Goal: Navigation & Orientation: Find specific page/section

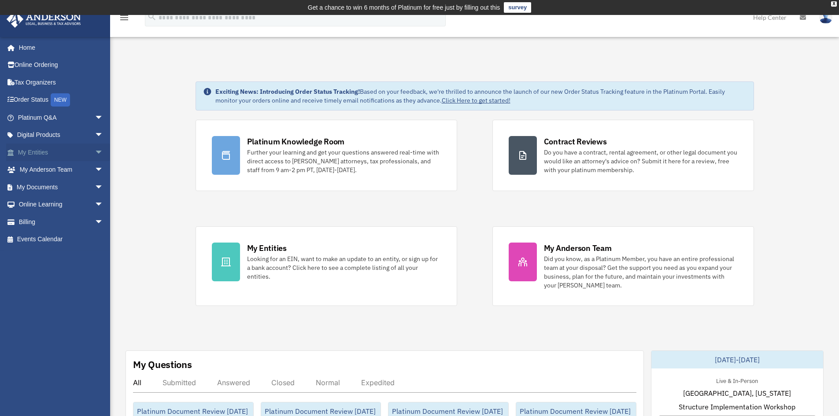
click at [23, 152] on link "My Entities arrow_drop_down" at bounding box center [61, 153] width 111 height 18
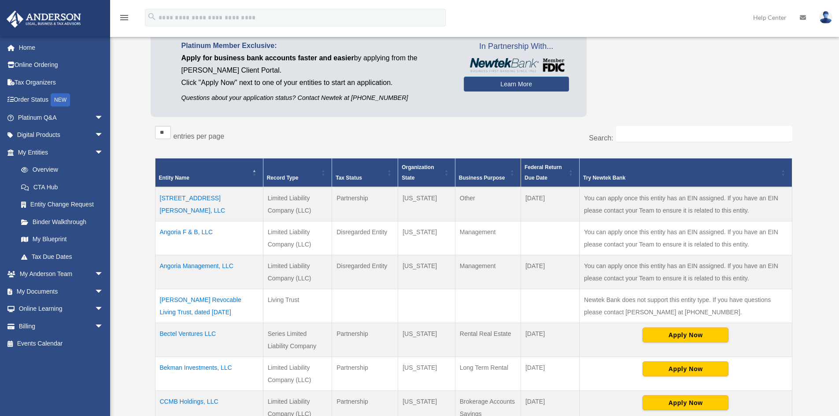
scroll to position [88, 0]
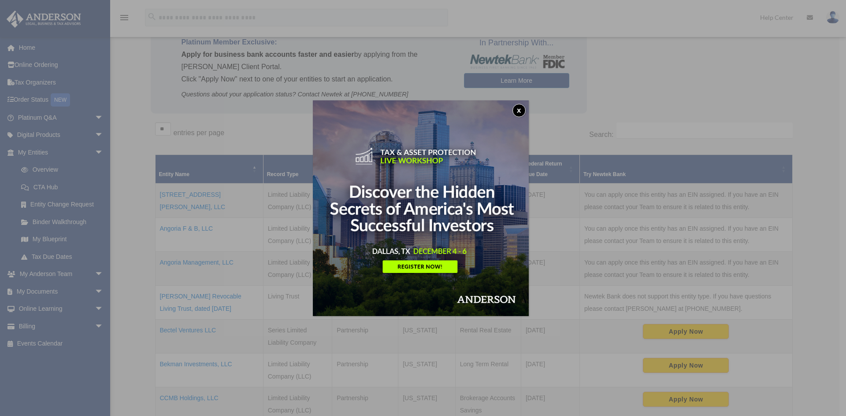
click at [519, 108] on button "x" at bounding box center [518, 110] width 13 height 13
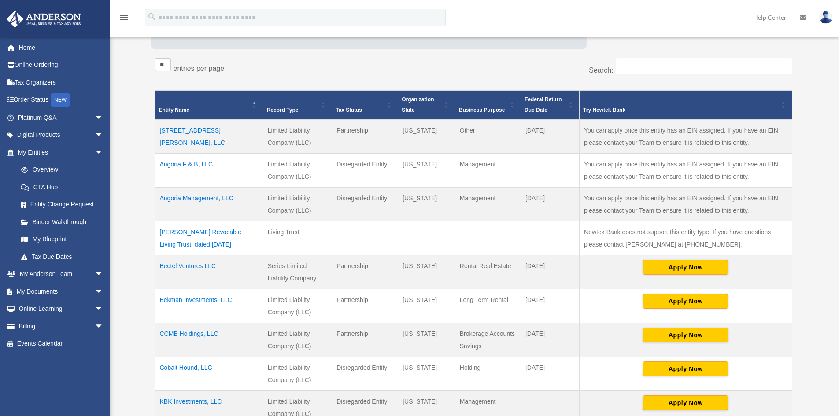
scroll to position [176, 0]
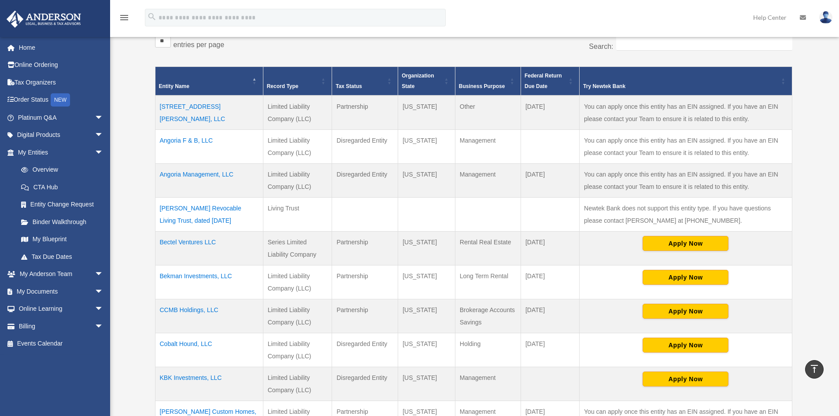
click at [216, 206] on td "Beck-Stang Revocable Living Trust, dated January 9, 2024" at bounding box center [209, 215] width 108 height 34
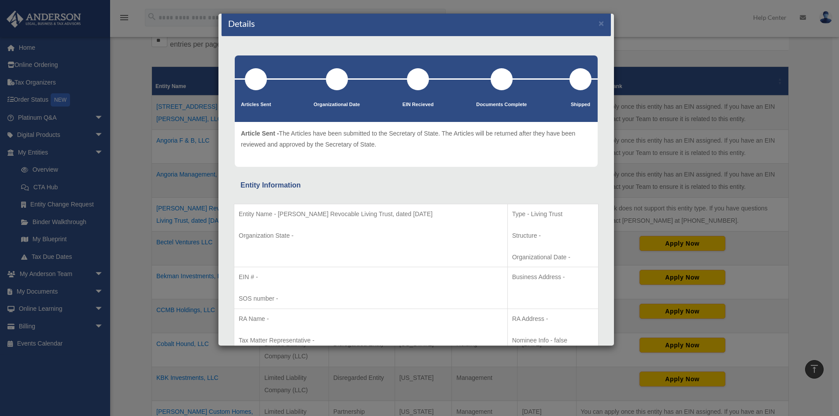
scroll to position [0, 0]
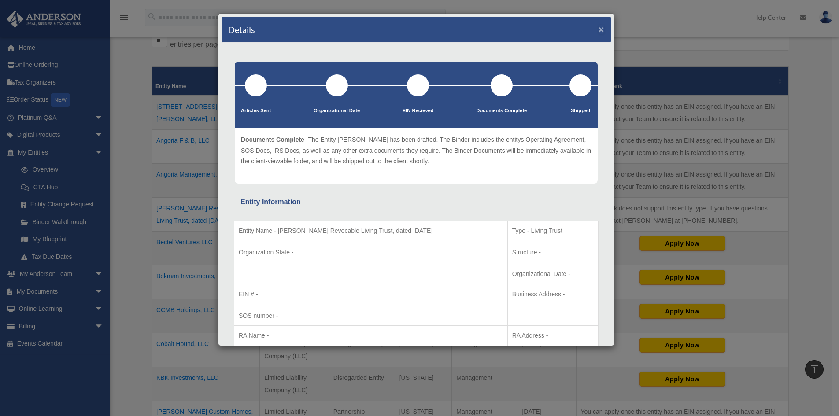
drag, startPoint x: 593, startPoint y: 25, endPoint x: 581, endPoint y: 30, distance: 13.3
click at [599, 26] on button "×" at bounding box center [602, 29] width 6 height 9
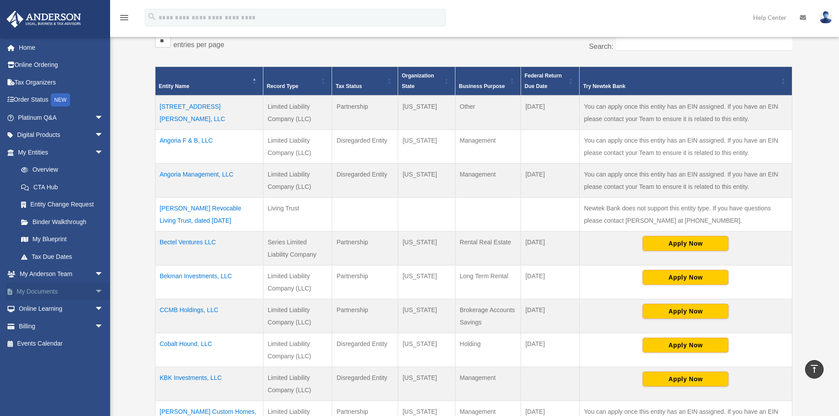
click at [40, 288] on link "My Documents arrow_drop_down" at bounding box center [61, 292] width 111 height 18
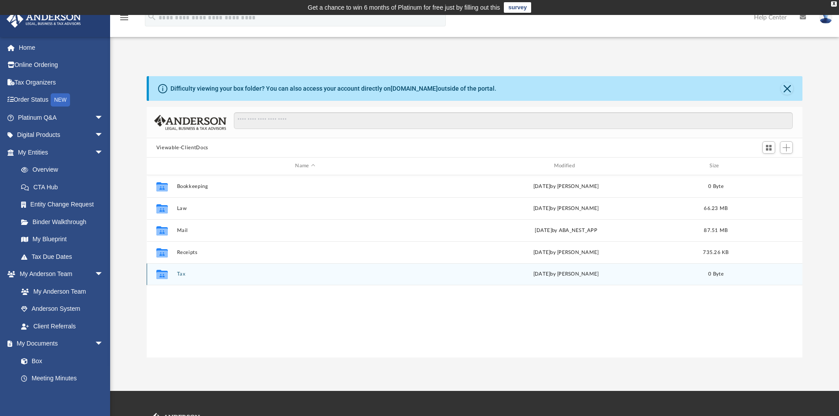
scroll to position [194, 649]
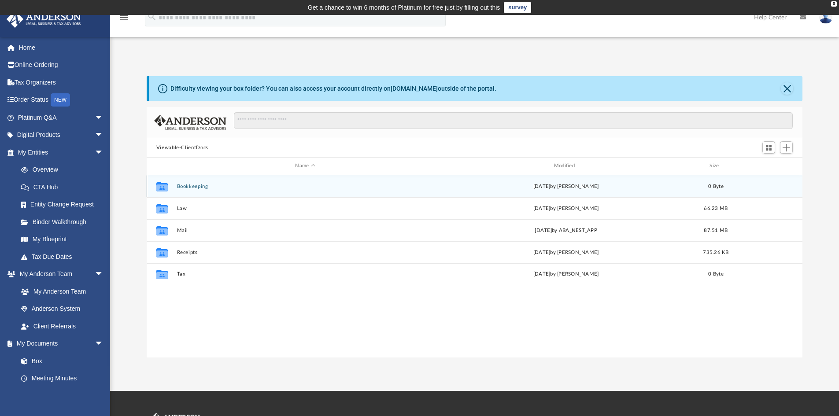
click at [196, 188] on button "Bookkeeping" at bounding box center [305, 187] width 257 height 6
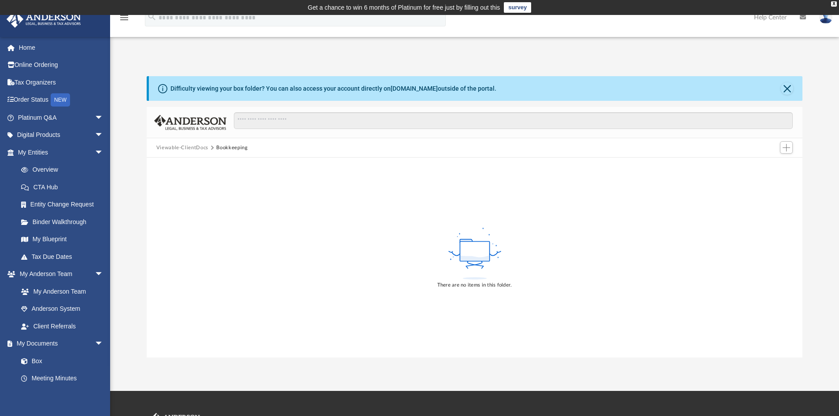
click at [184, 147] on button "Viewable-ClientDocs" at bounding box center [182, 148] width 52 height 8
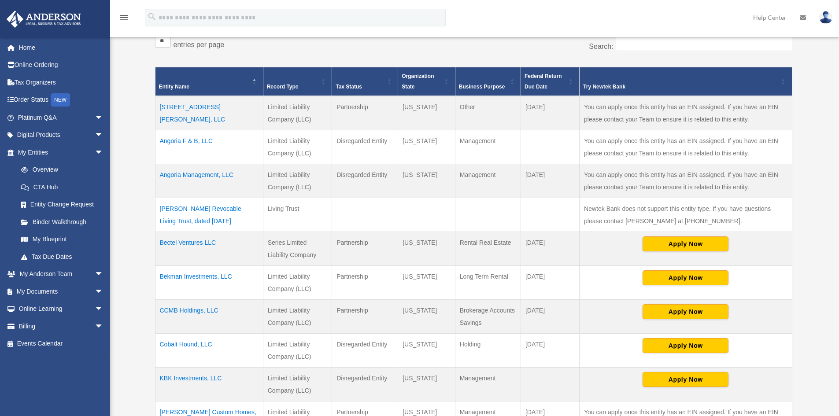
scroll to position [176, 0]
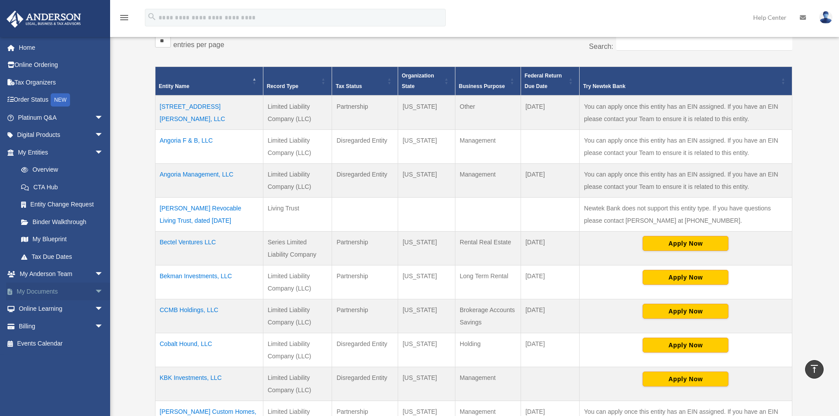
click at [50, 289] on link "My Documents arrow_drop_down" at bounding box center [61, 292] width 111 height 18
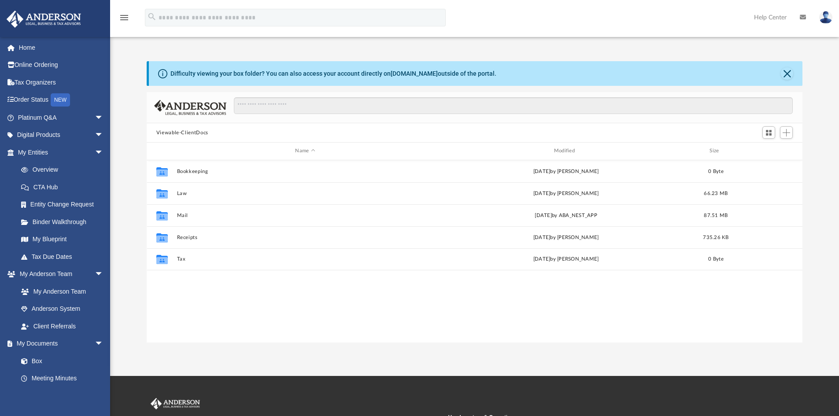
scroll to position [194, 649]
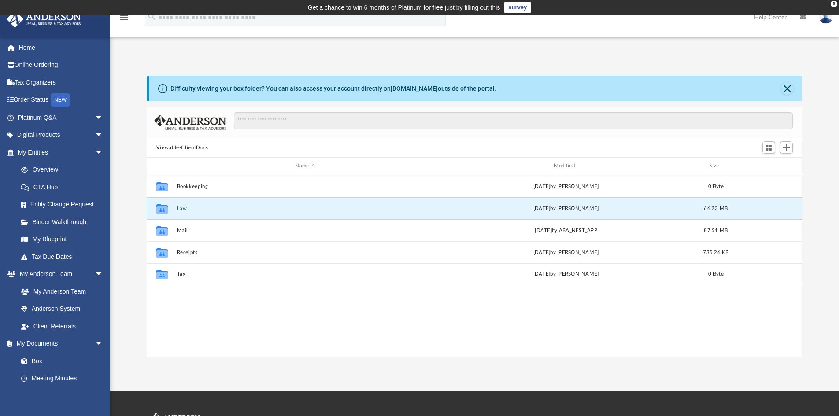
click at [182, 209] on button "Law" at bounding box center [305, 209] width 257 height 6
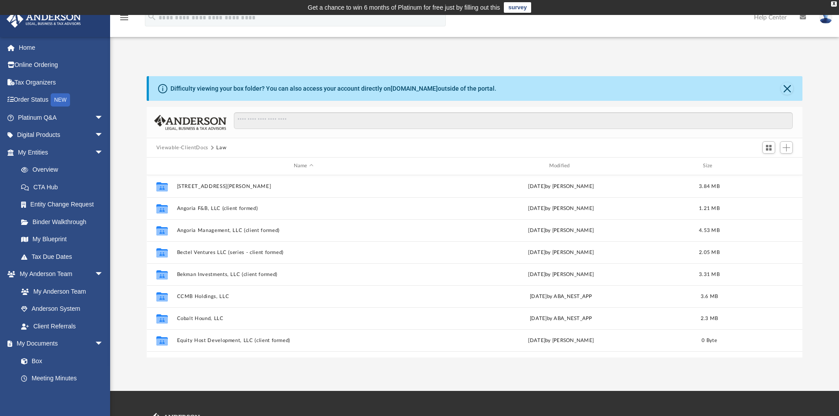
click at [182, 148] on button "Viewable-ClientDocs" at bounding box center [182, 148] width 52 height 8
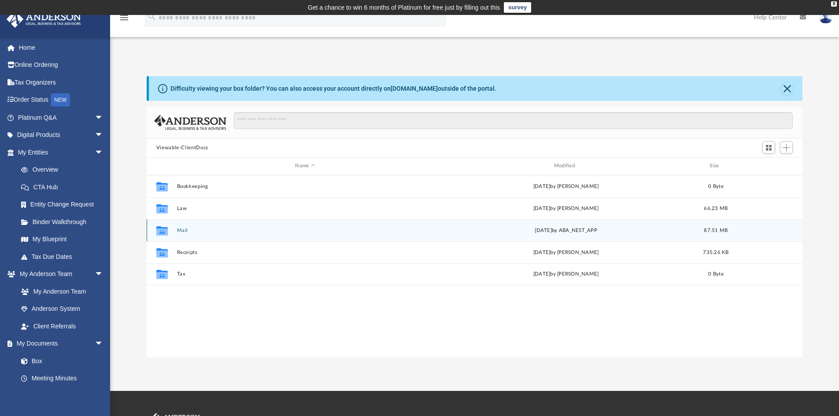
click at [179, 231] on button "Mail" at bounding box center [305, 231] width 257 height 6
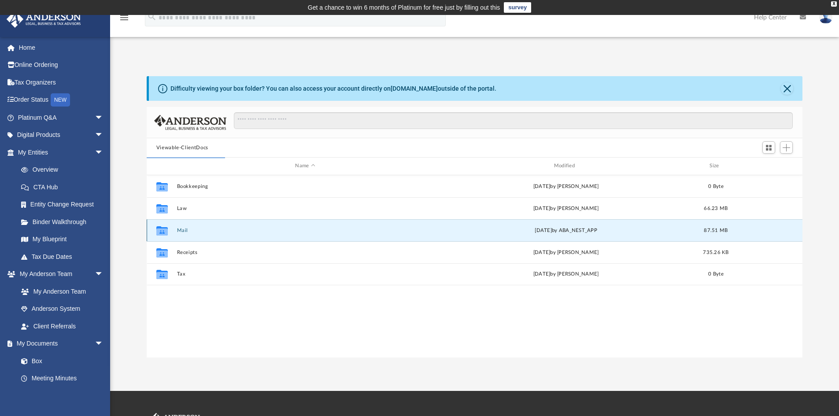
click at [159, 228] on icon "grid" at bounding box center [161, 230] width 11 height 9
click at [182, 228] on button "Mail" at bounding box center [305, 231] width 257 height 6
click at [183, 229] on button "Mail" at bounding box center [305, 231] width 257 height 6
click at [160, 229] on icon "grid" at bounding box center [161, 231] width 11 height 7
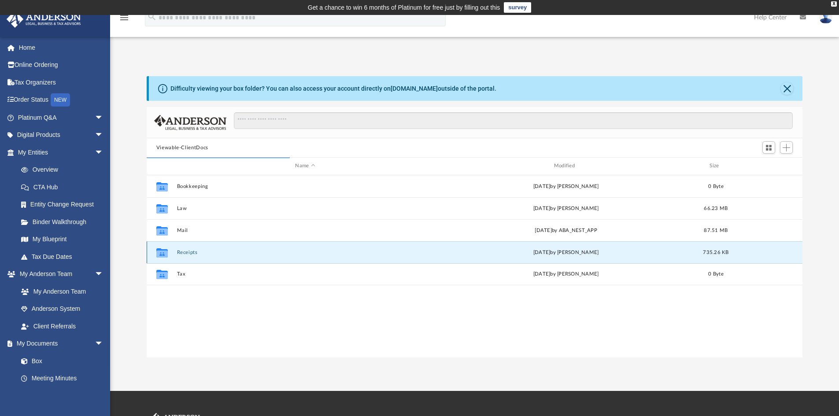
click at [181, 253] on button "Receipts" at bounding box center [305, 253] width 257 height 6
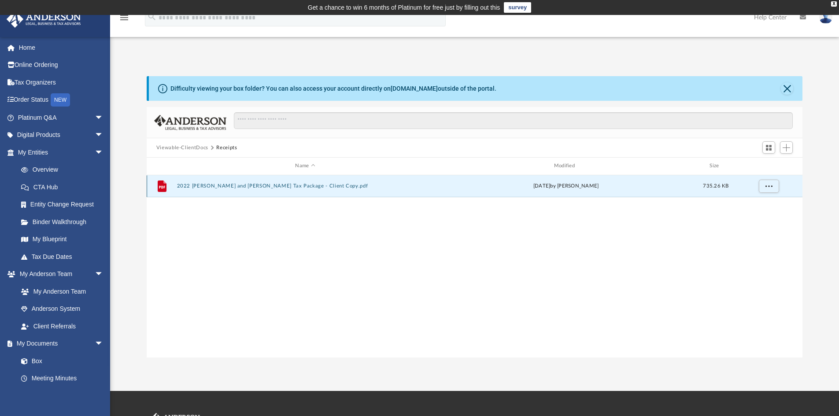
click at [204, 188] on button "2022 Kinan Beck and Jennifer Stang Tax Package - Client Copy.pdf" at bounding box center [305, 186] width 257 height 6
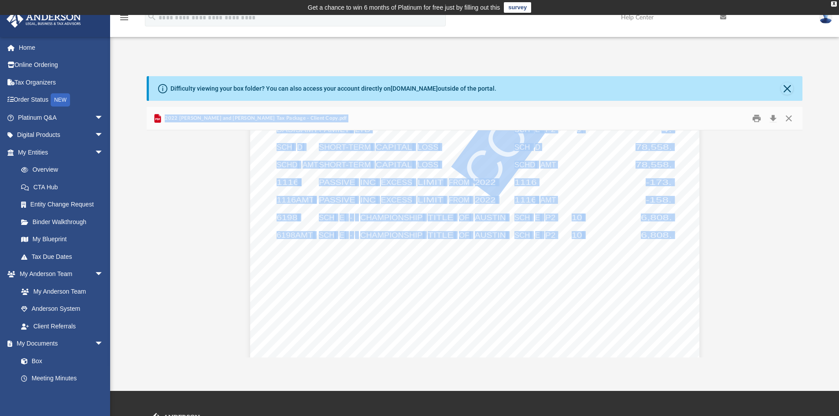
scroll to position [881, 0]
click at [46, 359] on link "Box" at bounding box center [64, 361] width 104 height 18
click at [37, 363] on link "Box" at bounding box center [64, 361] width 104 height 18
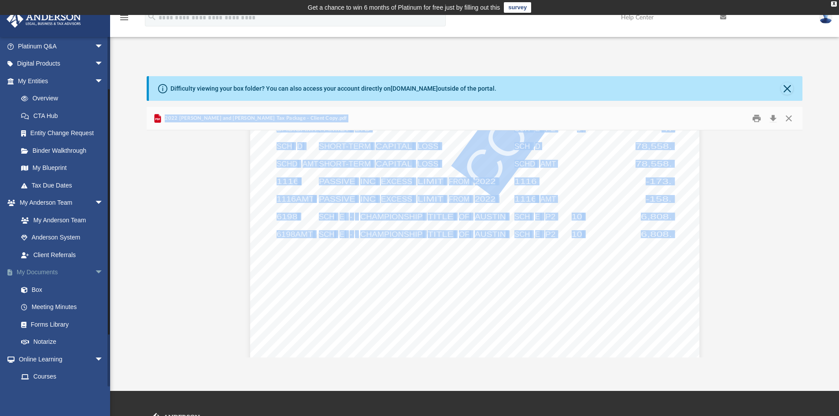
scroll to position [88, 0]
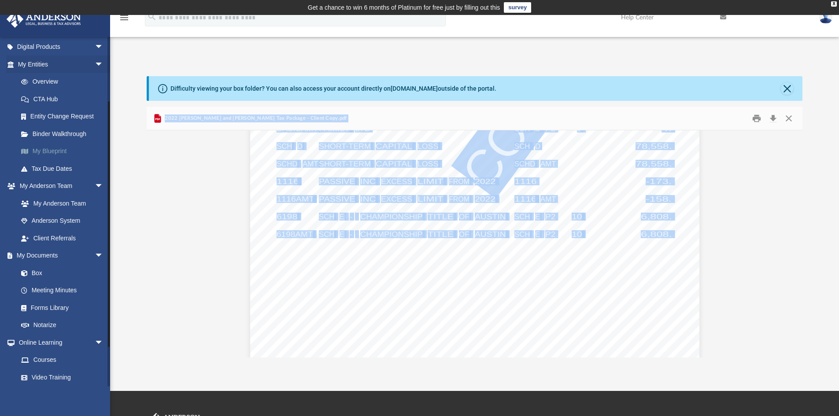
click at [57, 152] on link "My Blueprint" at bounding box center [64, 152] width 104 height 18
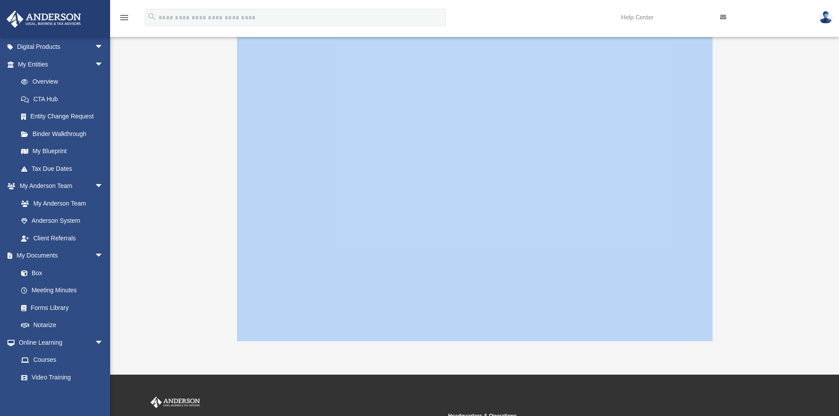
scroll to position [88, 0]
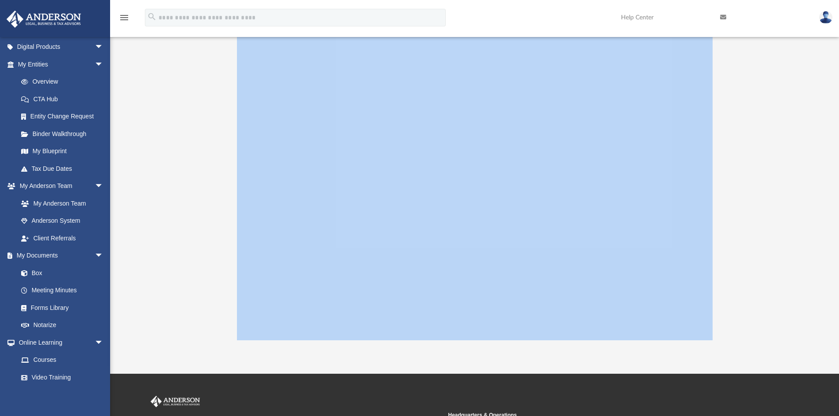
click at [199, 236] on div at bounding box center [475, 164] width 656 height 352
click at [741, 223] on div at bounding box center [475, 164] width 656 height 352
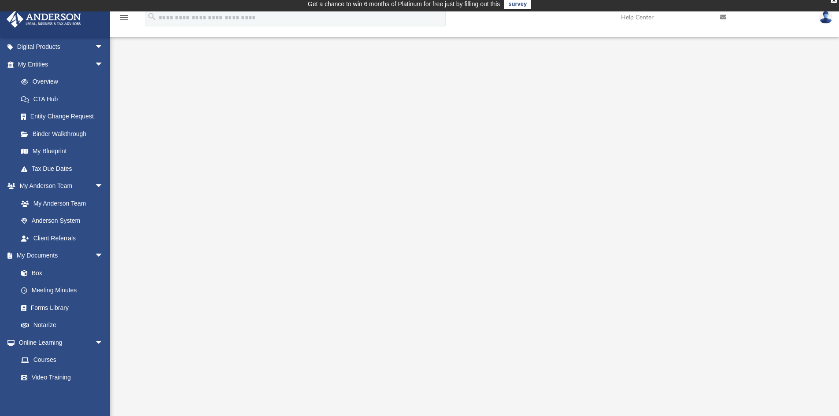
scroll to position [0, 0]
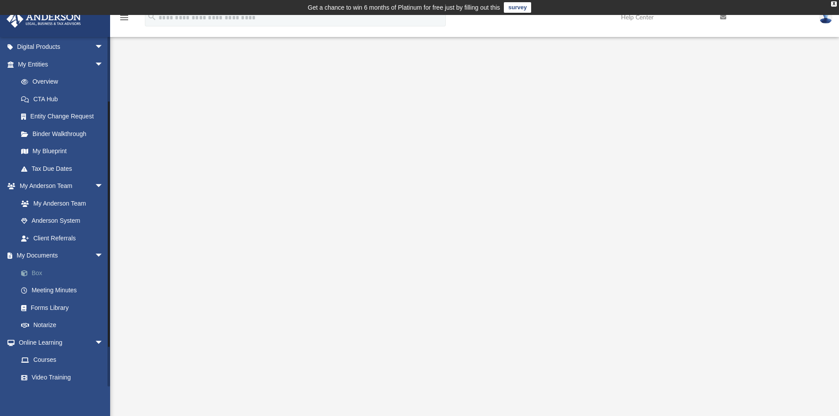
click at [35, 270] on link "Box" at bounding box center [64, 273] width 104 height 18
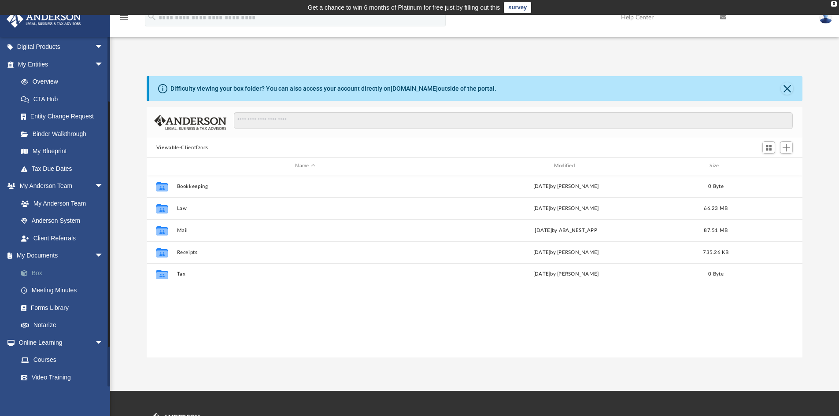
scroll to position [194, 649]
click at [63, 150] on link "My Blueprint" at bounding box center [64, 152] width 104 height 18
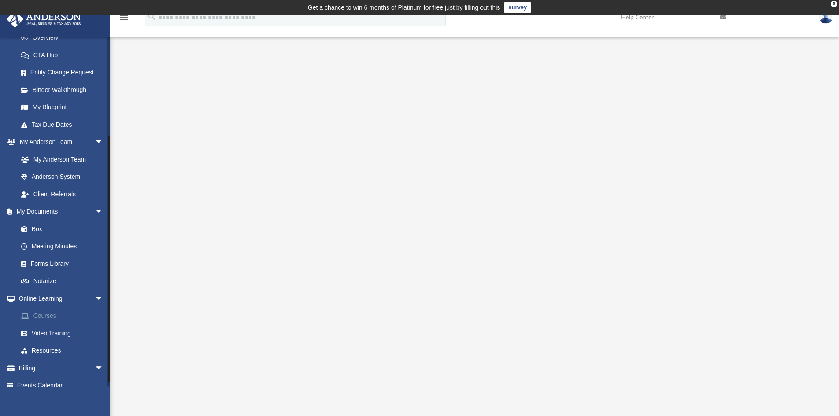
scroll to position [142, 0]
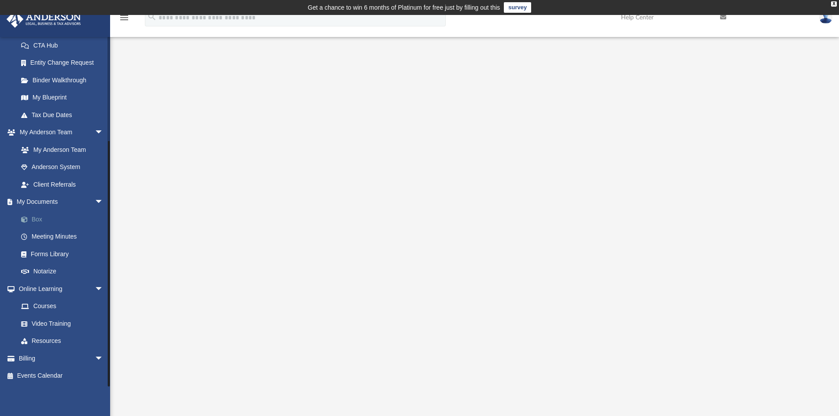
click at [37, 217] on link "Box" at bounding box center [64, 220] width 104 height 18
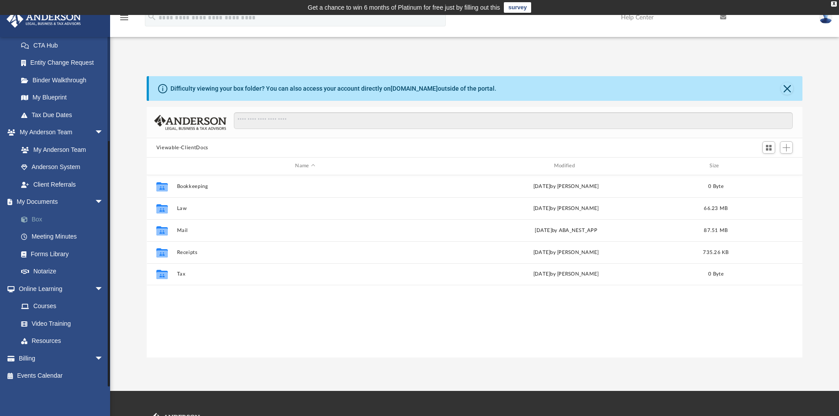
scroll to position [194, 649]
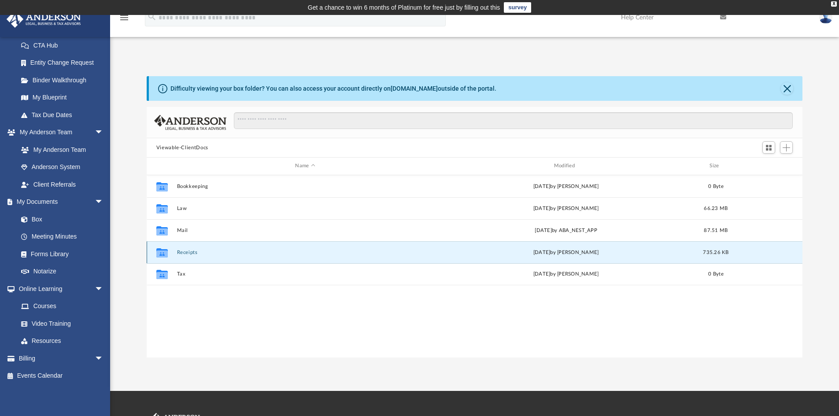
click at [189, 252] on button "Receipts" at bounding box center [305, 253] width 257 height 6
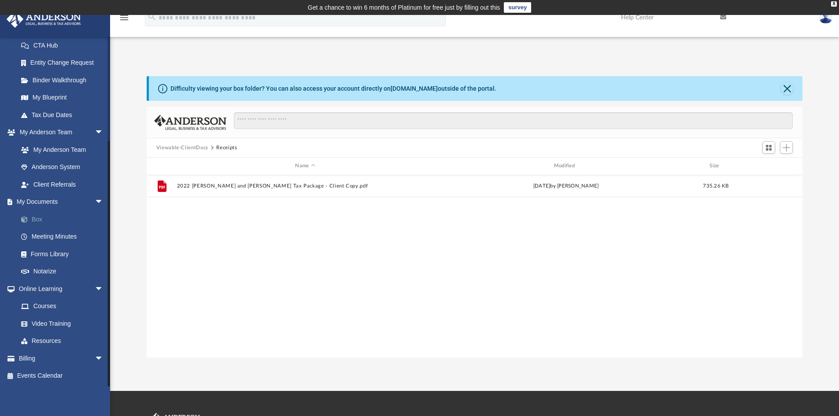
click at [56, 219] on link "Box" at bounding box center [64, 220] width 104 height 18
click at [38, 219] on link "Box" at bounding box center [64, 220] width 104 height 18
click at [172, 147] on button "Viewable-ClientDocs" at bounding box center [182, 148] width 52 height 8
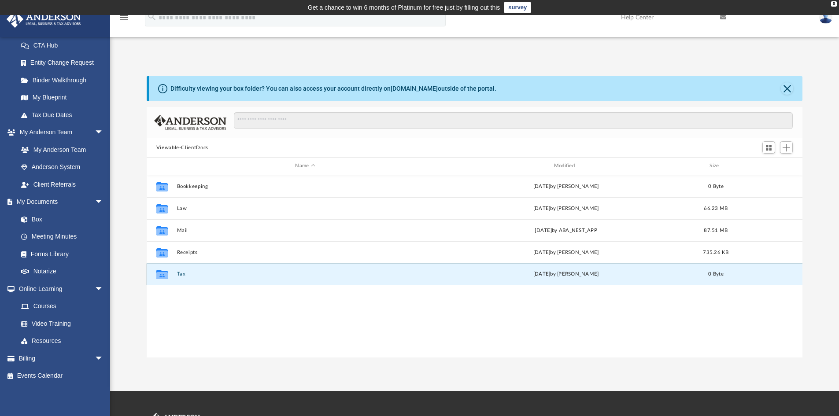
click at [181, 273] on button "Tax" at bounding box center [305, 274] width 257 height 6
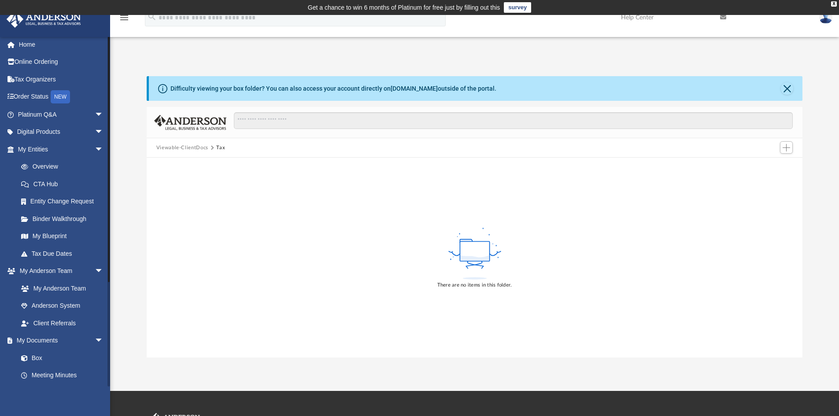
scroll to position [0, 0]
click at [31, 46] on link "Home" at bounding box center [61, 48] width 111 height 18
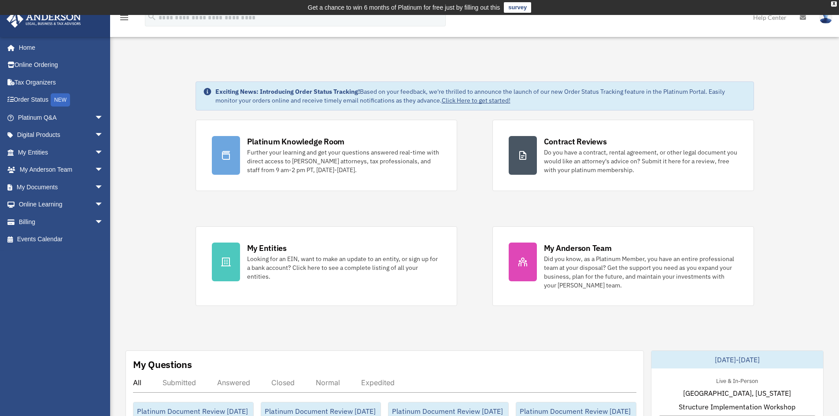
click at [784, 18] on link "Help Center" at bounding box center [770, 17] width 47 height 35
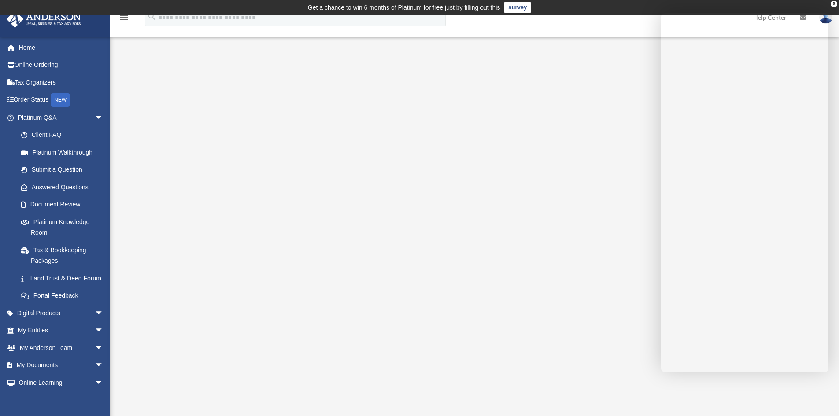
click at [695, 404] on div "Platinum Walkthrough [EMAIL_ADDRESS][DOMAIN_NAME] Sign Out [EMAIL_ADDRESS][DOMA…" at bounding box center [419, 218] width 839 height 407
